Goal: Register for event/course

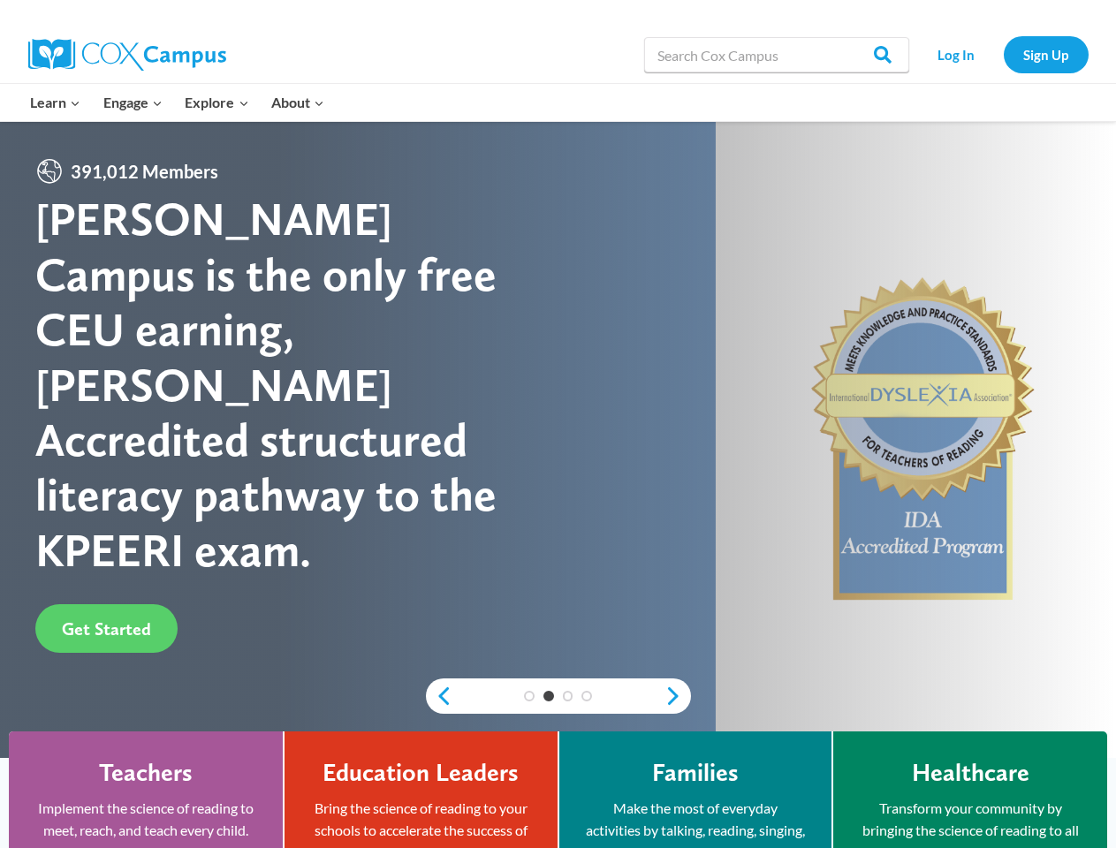
click at [558, 424] on div "Cox Campus is the only free CEU earning, IDA Accredited structured literacy pat…" at bounding box center [296, 385] width 523 height 386
click at [559, 696] on div "3" at bounding box center [568, 696] width 19 height 11
click at [439, 696] on link "Previous" at bounding box center [439, 696] width 27 height 21
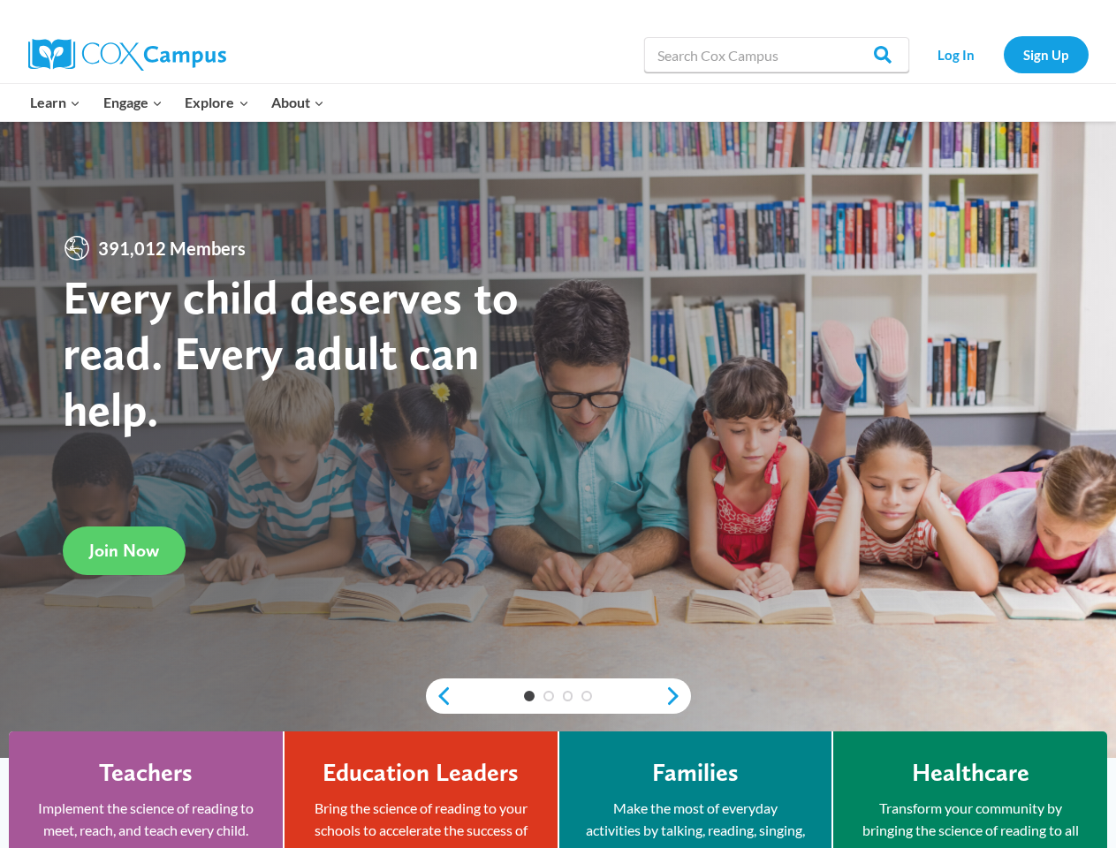
click at [678, 696] on div "1 2 3 4" at bounding box center [558, 696] width 265 height 35
